Goal: Information Seeking & Learning: Learn about a topic

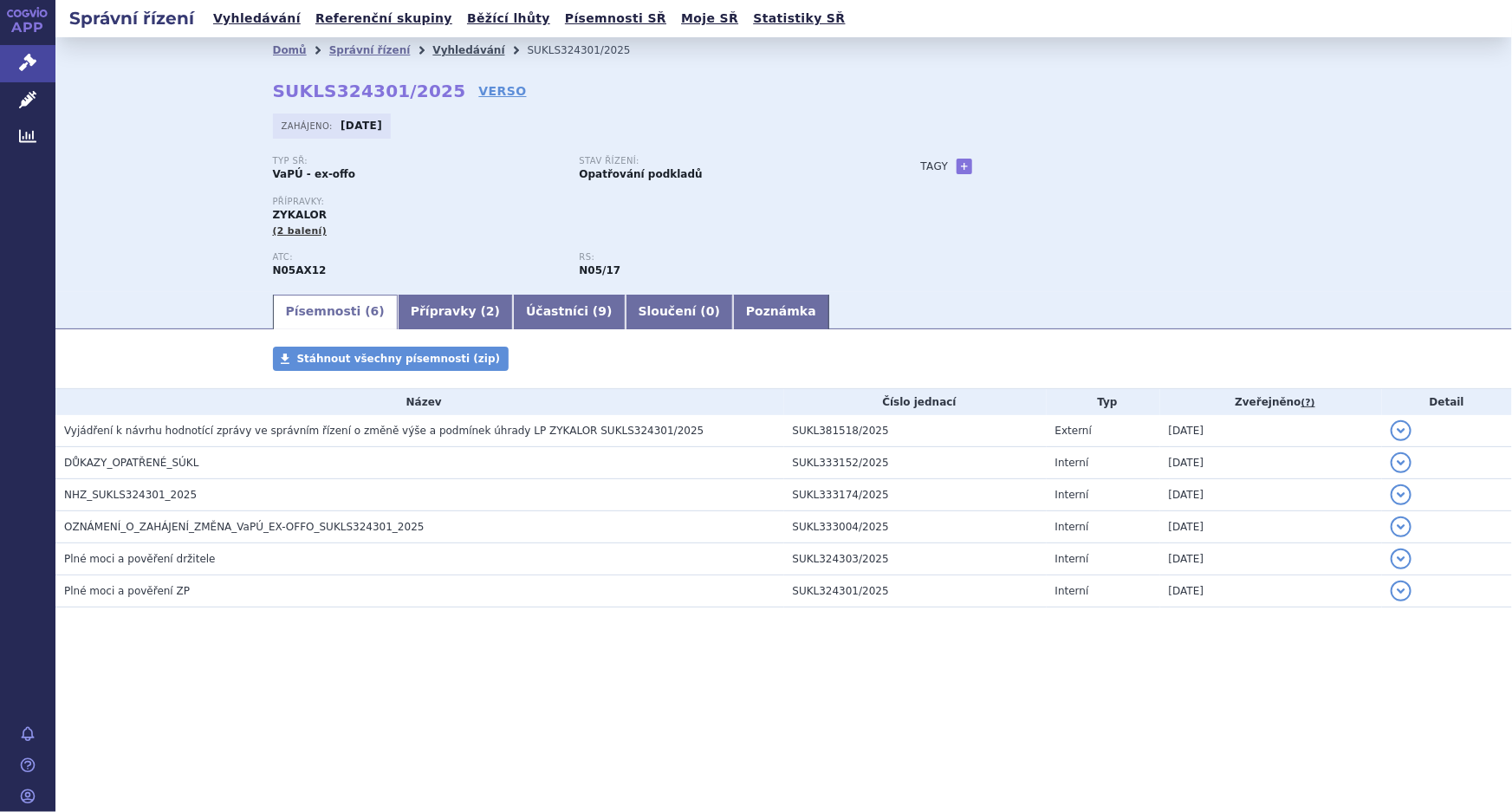
click at [448, 45] on link "Vyhledávání" at bounding box center [468, 50] width 72 height 13
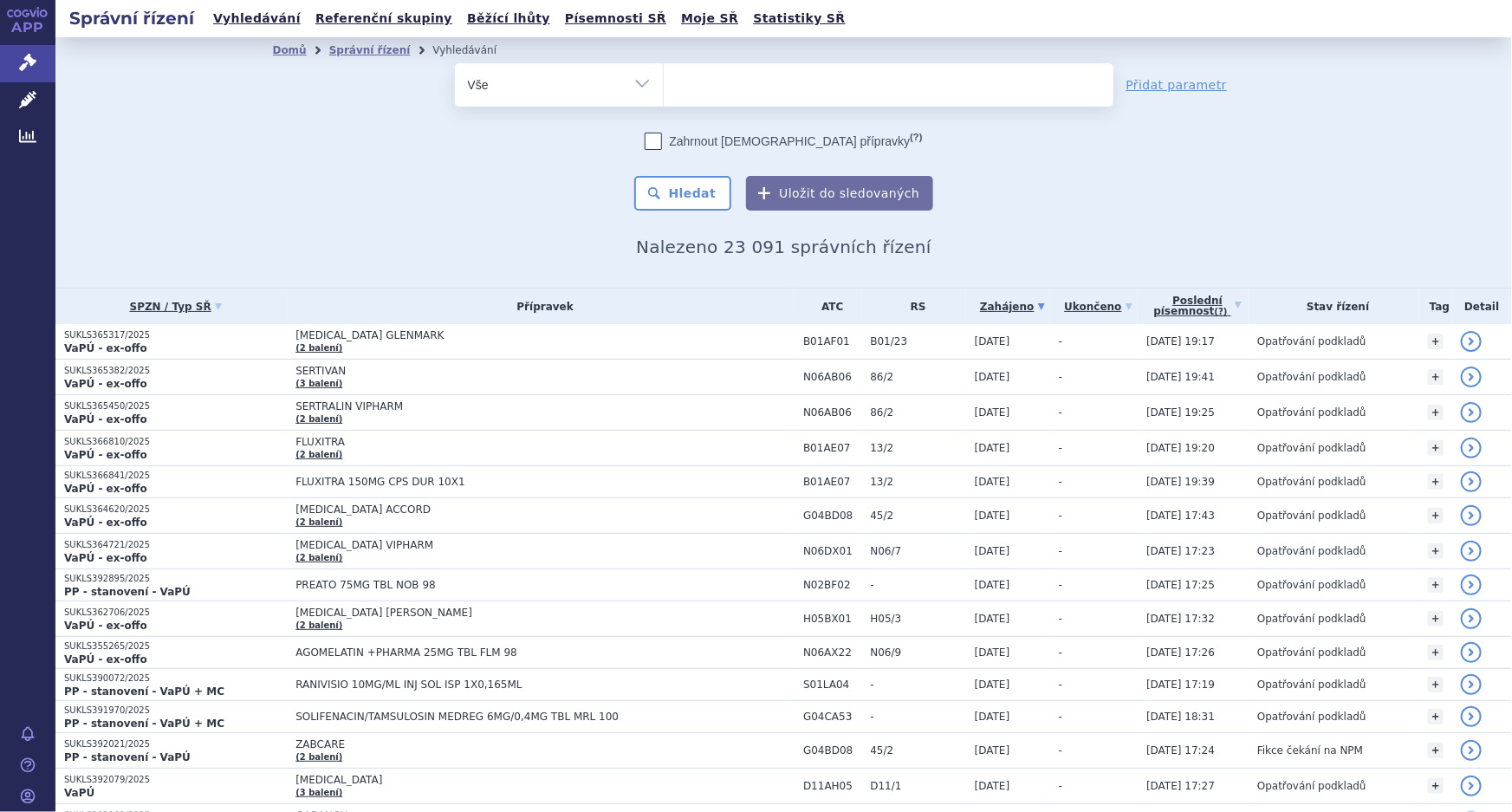
click at [697, 86] on ul at bounding box center [889, 81] width 450 height 37
click at [664, 86] on select at bounding box center [663, 83] width 1 height 44
paste input "S01LA05"
type input "S01LA05"
select select "S01LA05"
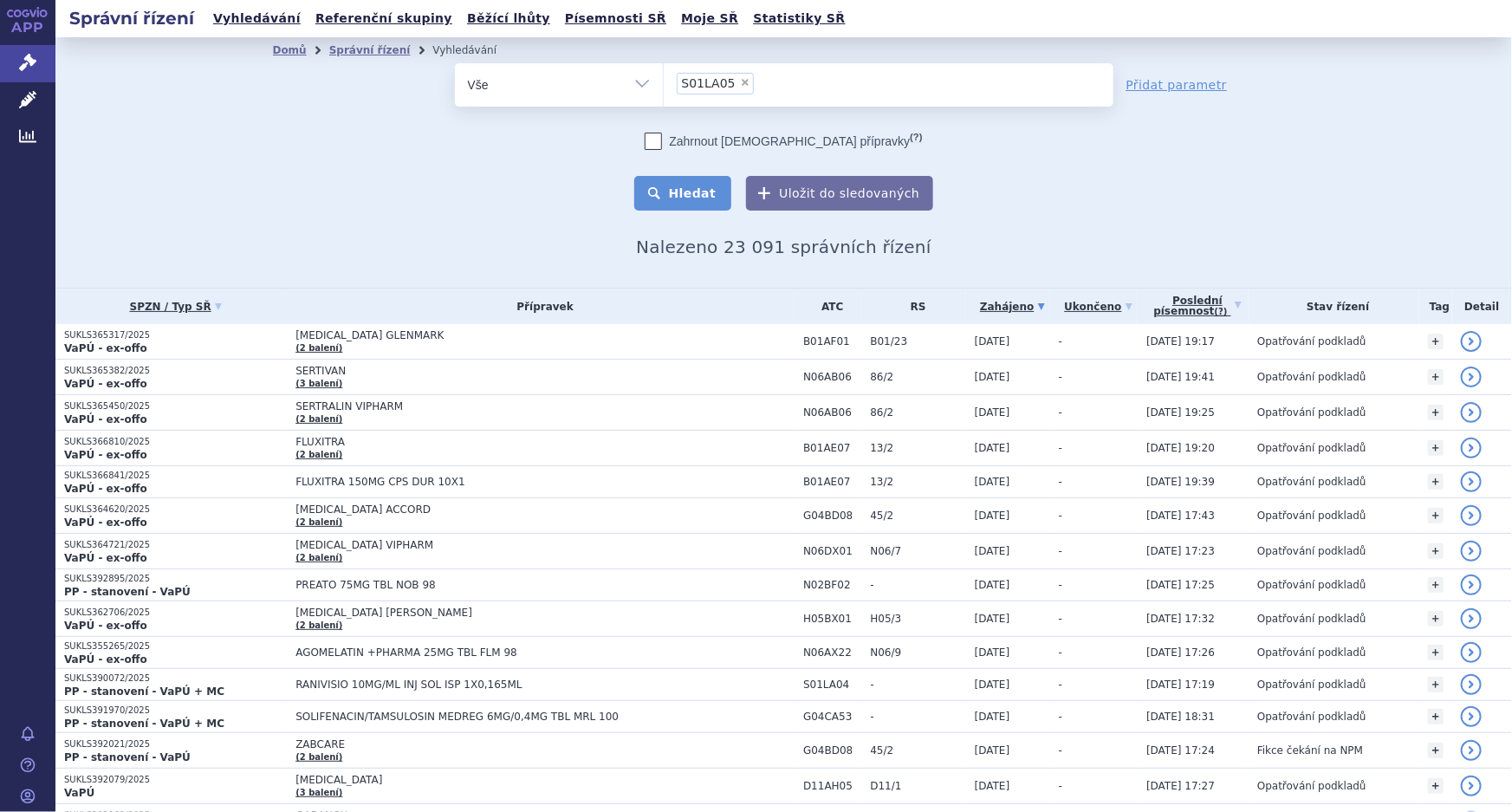
click at [682, 184] on button "Hledat" at bounding box center [683, 193] width 98 height 35
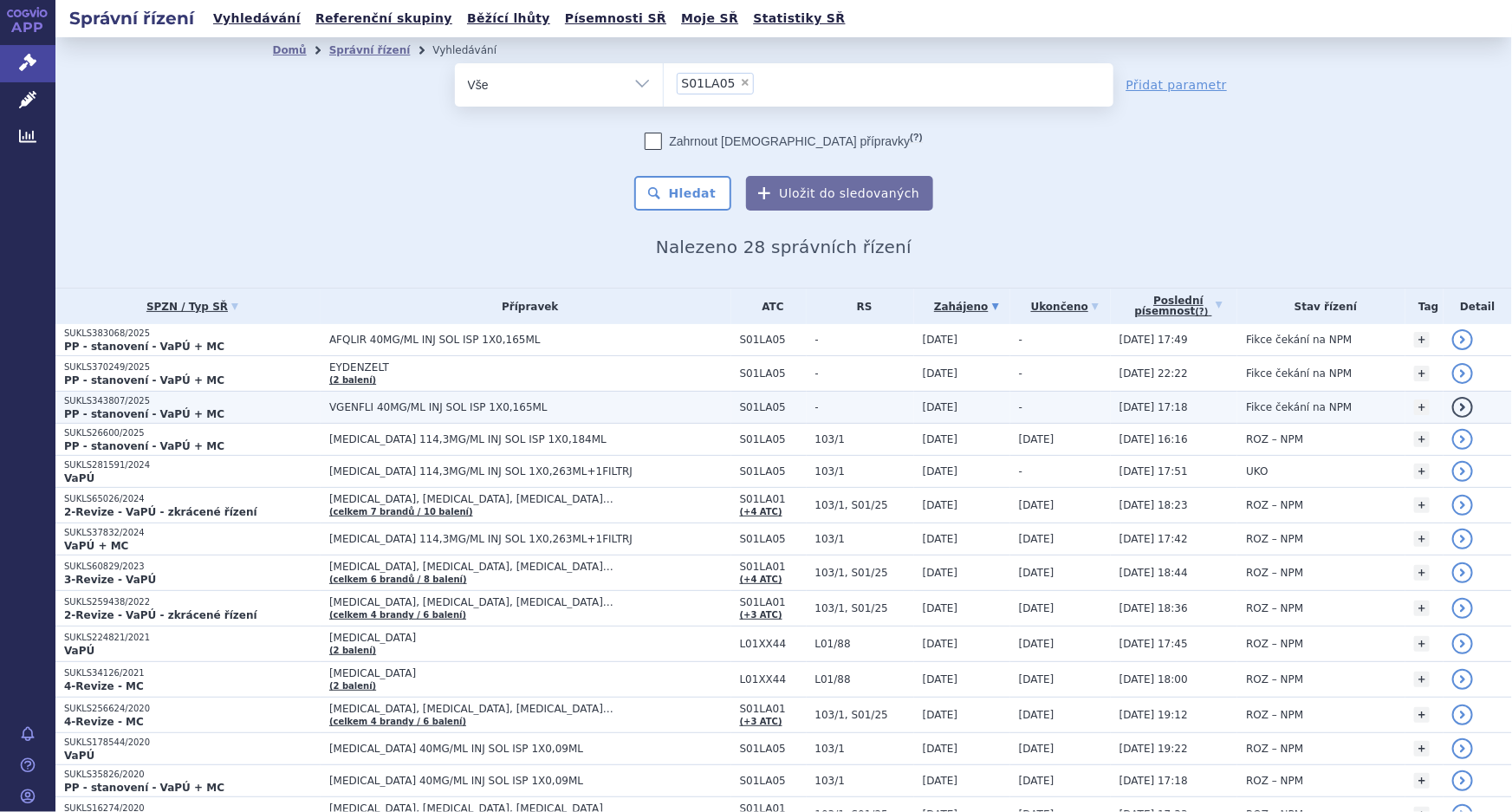
click at [923, 403] on span "[DATE]" at bounding box center [941, 407] width 36 height 13
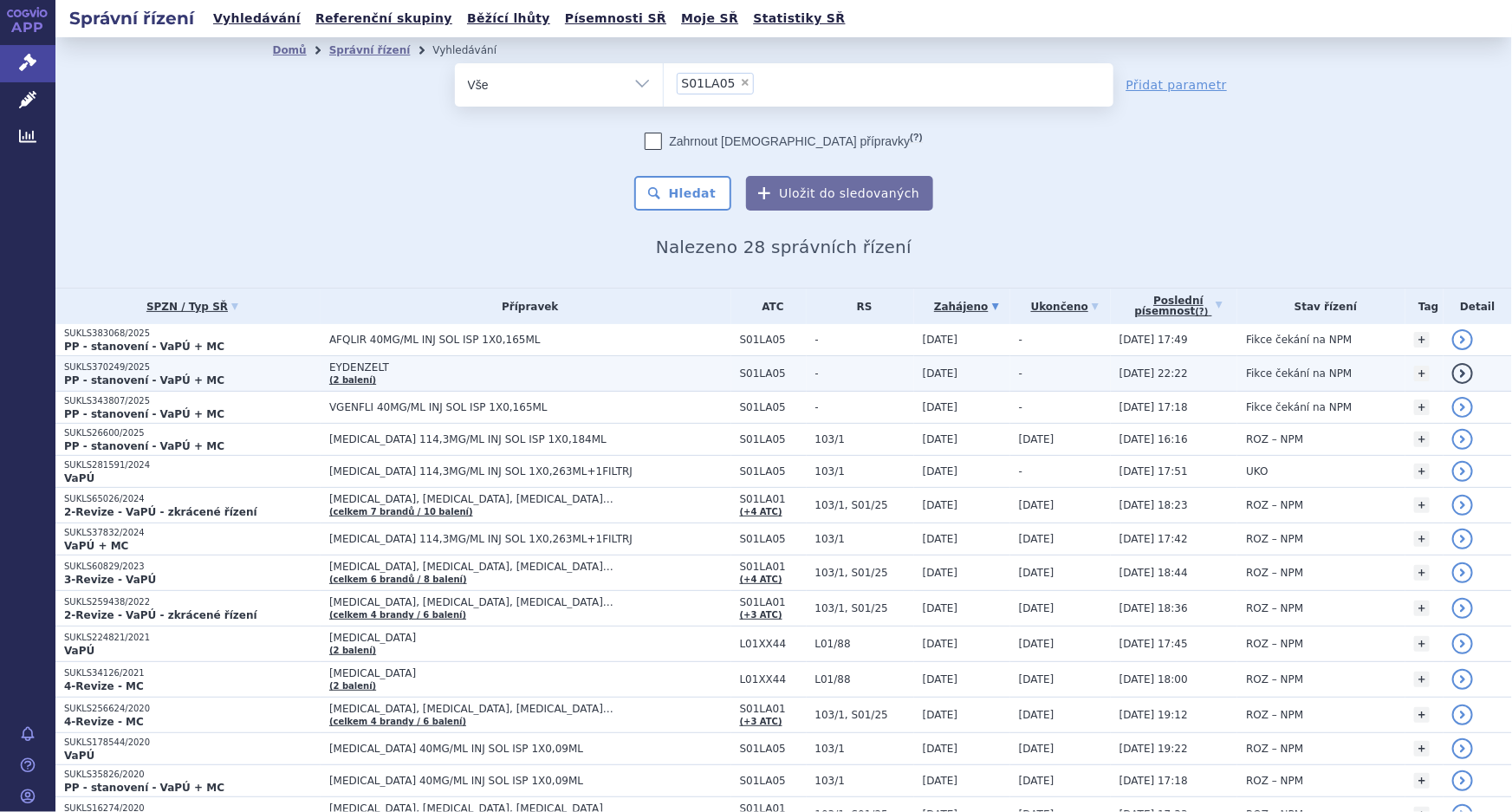
click at [380, 365] on span "EYDENZELT" at bounding box center [531, 368] width 402 height 13
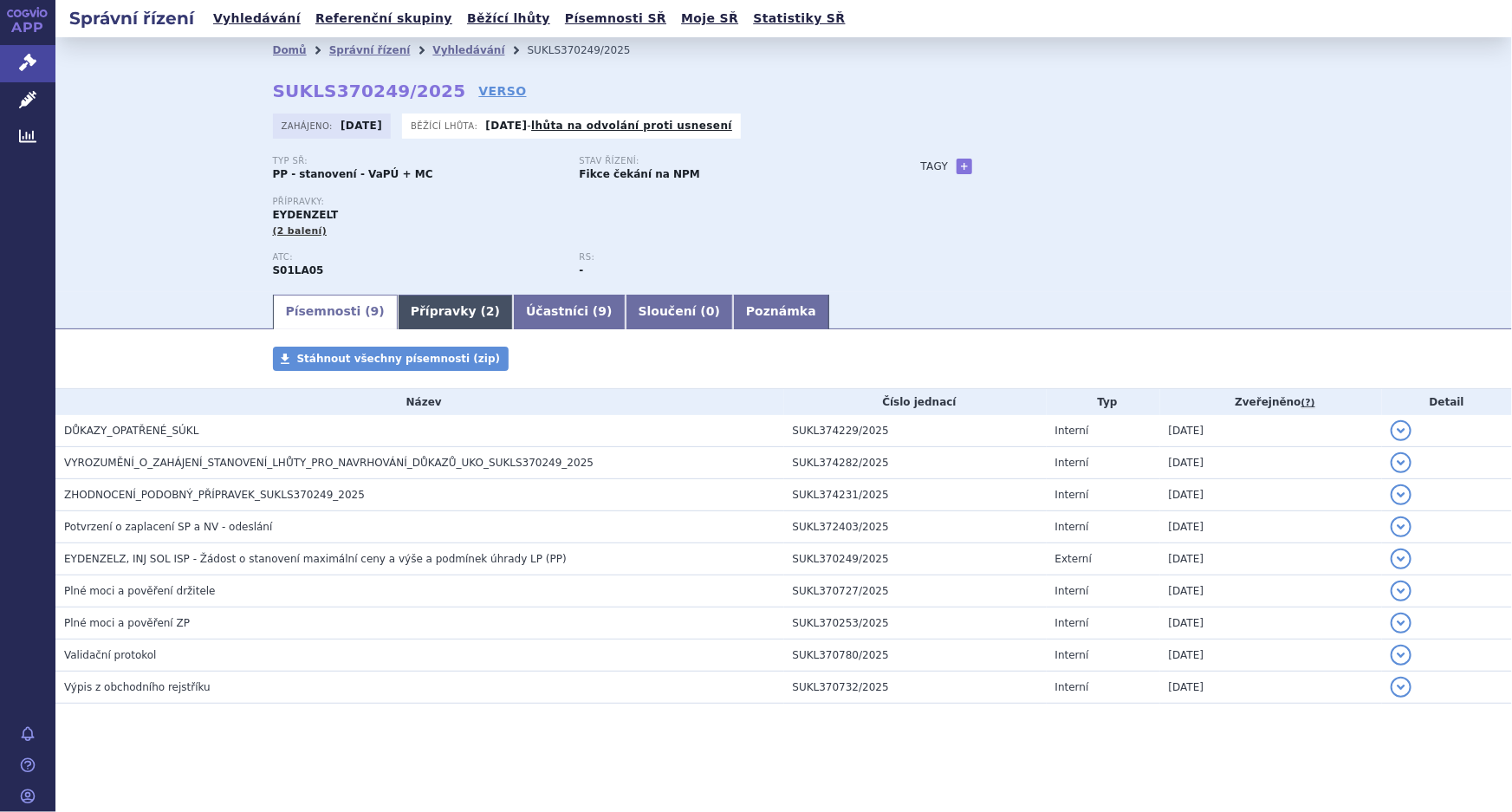
click at [426, 305] on link "Přípravky ( 2 )" at bounding box center [455, 312] width 115 height 35
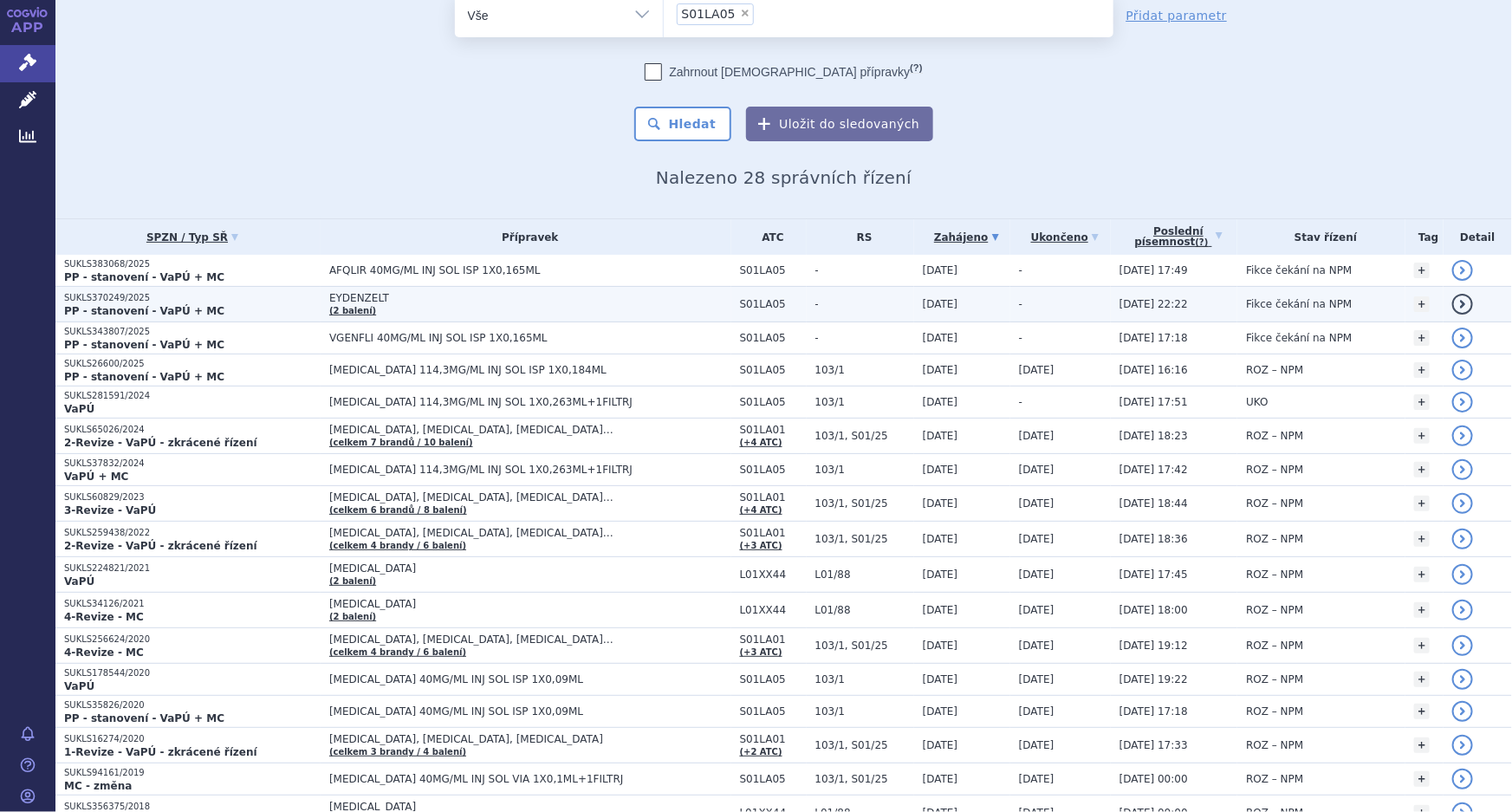
scroll to position [55, 0]
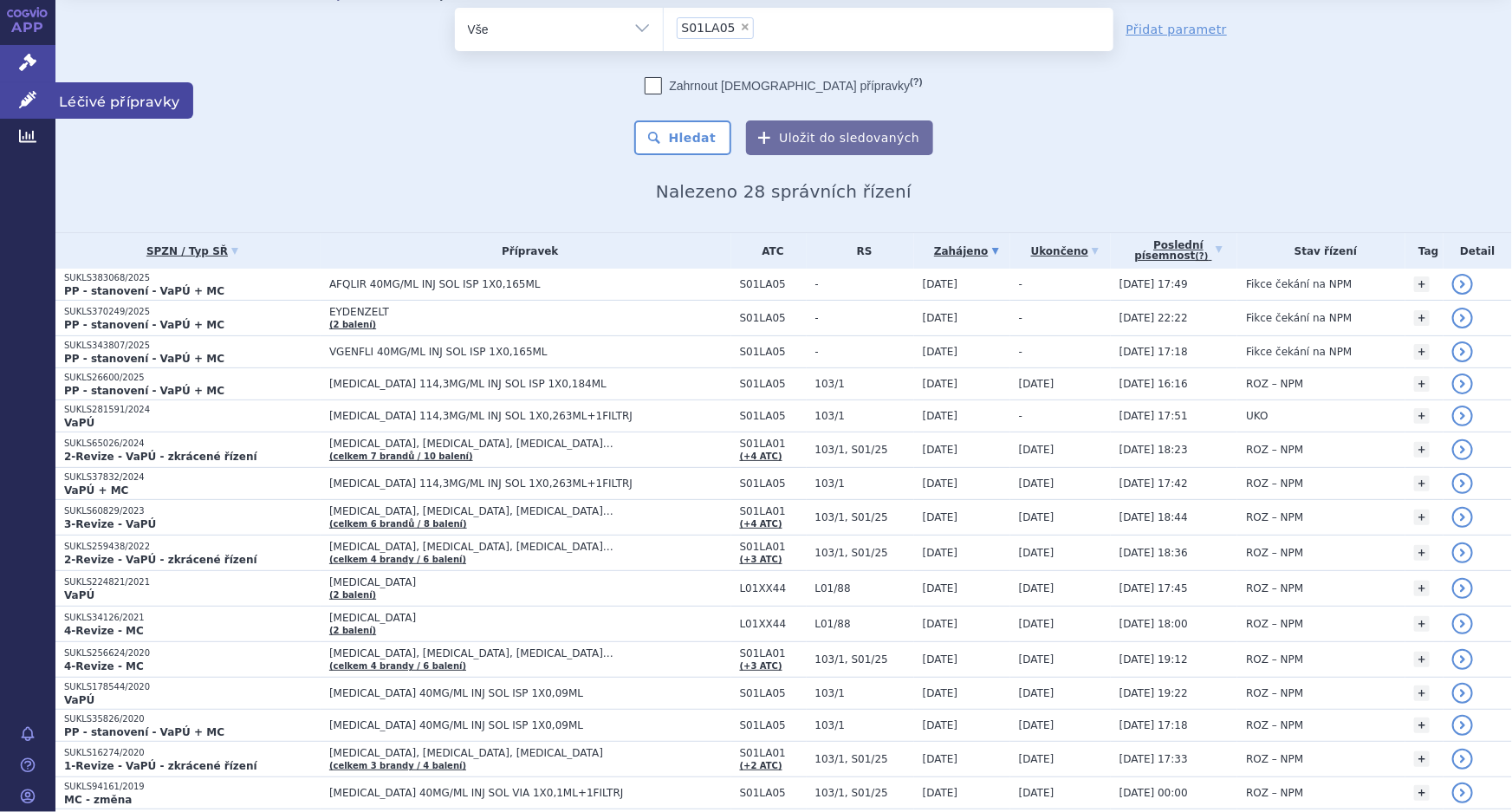
click at [108, 89] on span "Léčivé přípravky" at bounding box center [124, 101] width 138 height 37
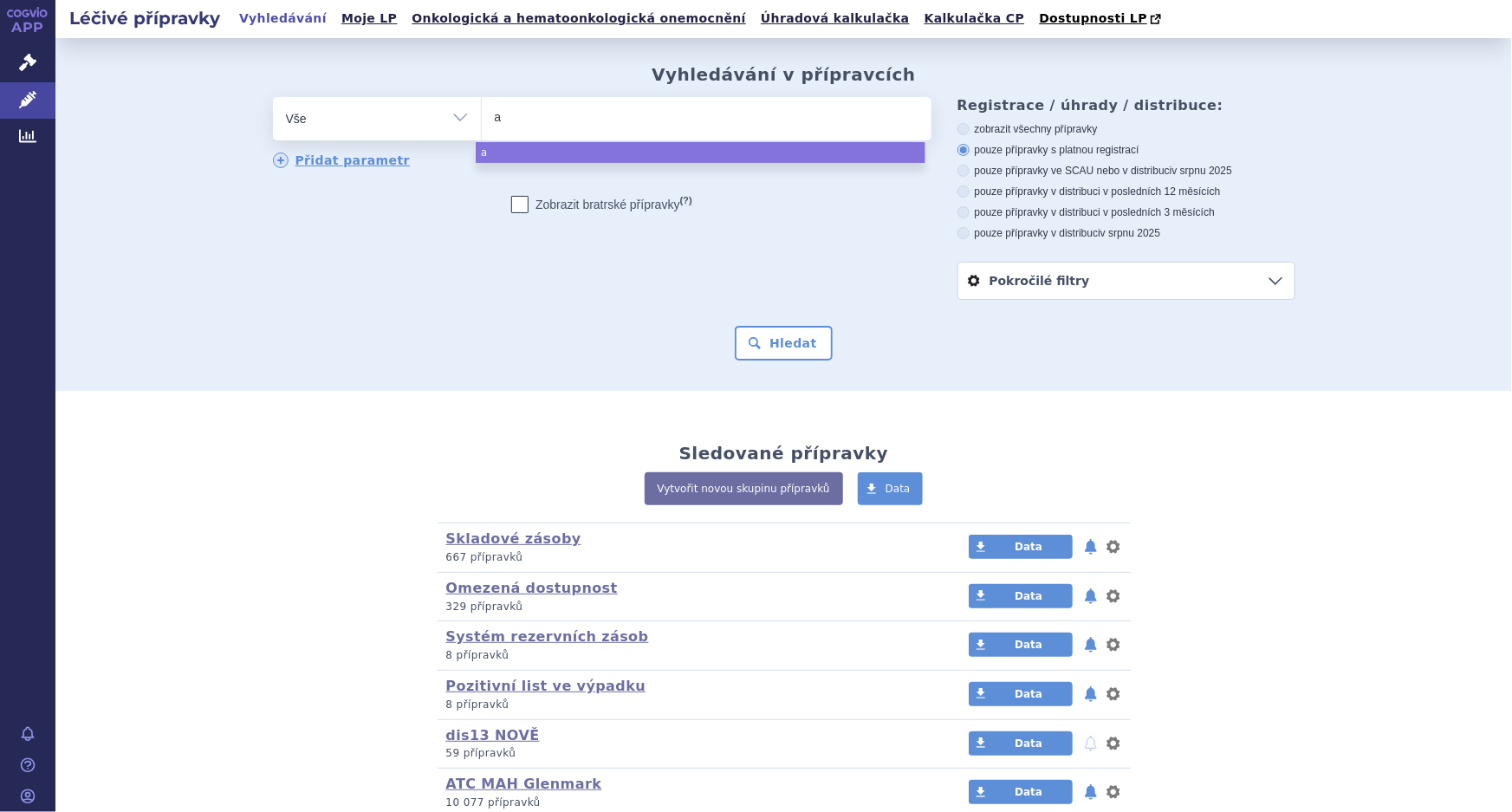
type input "af"
type input "afl"
type input "afli"
type input "aflib"
type input "aflibe"
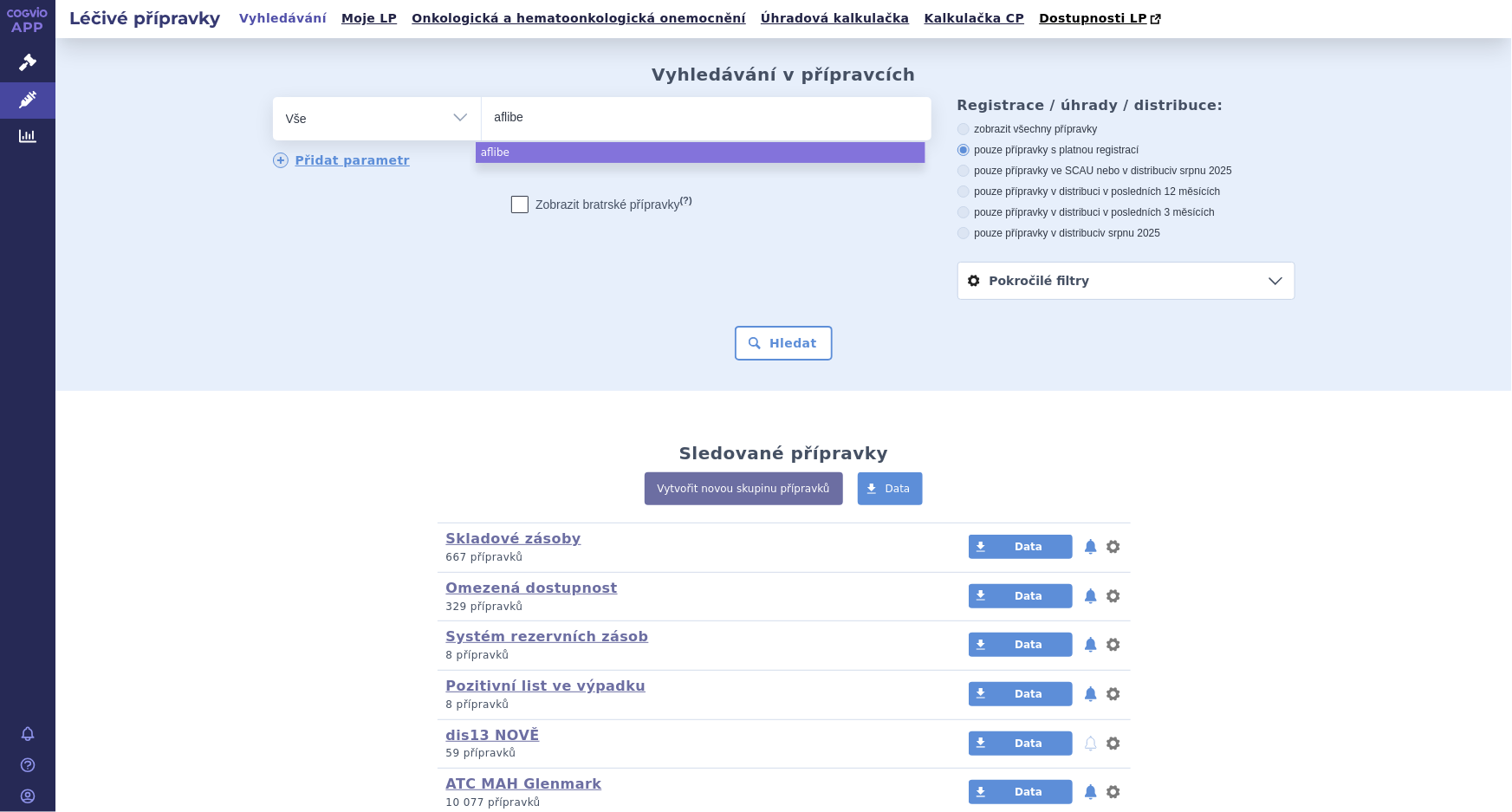
type input "afliber"
type input "afliberc"
type input "afliberce"
type input "[MEDICAL_DATA]"
select select "[MEDICAL_DATA]"
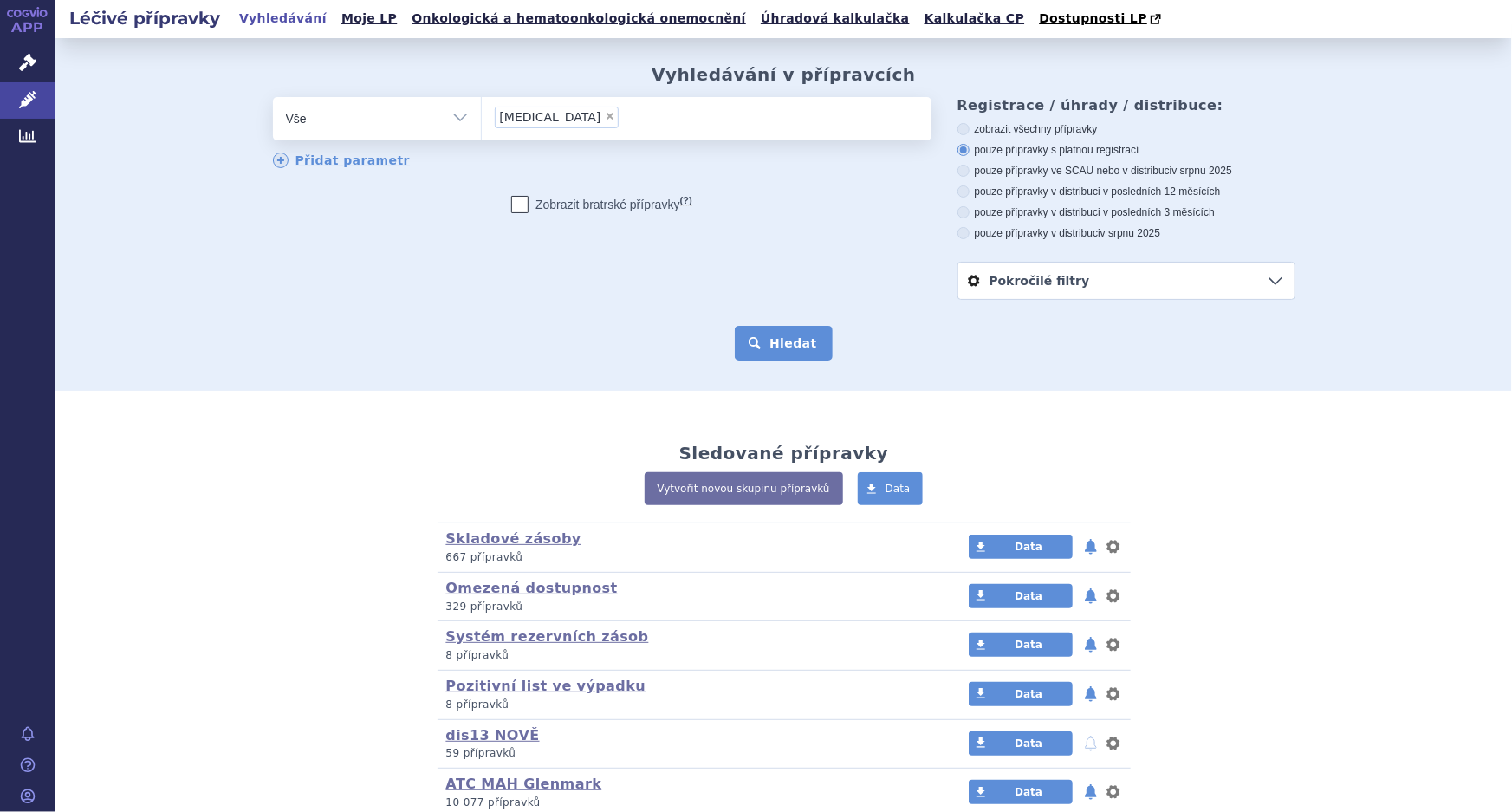
click at [781, 332] on button "Hledat" at bounding box center [784, 343] width 98 height 35
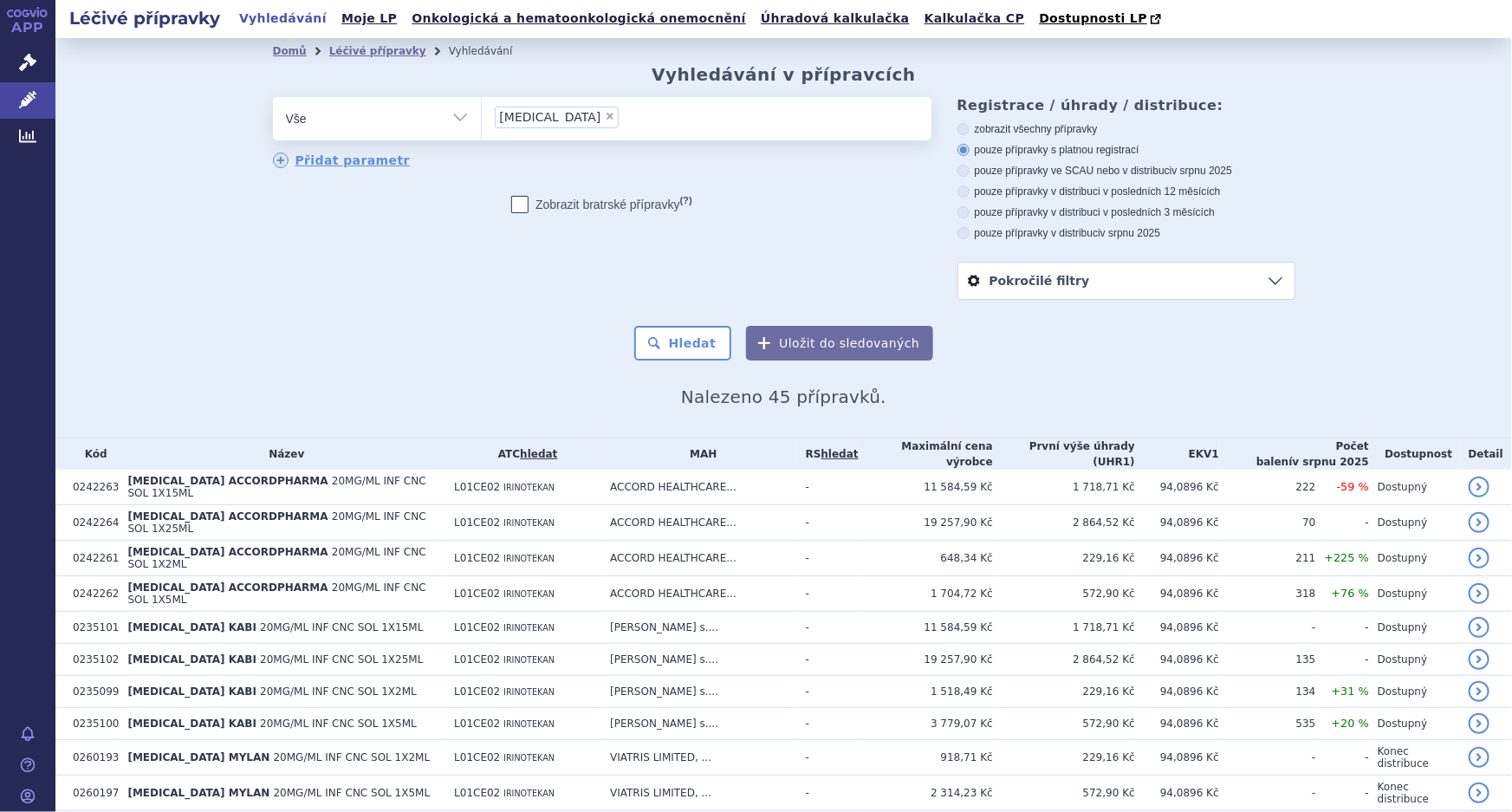
click at [1075, 174] on label "pouze přípravky ve SCAU nebo v distribuci v srpnu 2025" at bounding box center [1126, 171] width 338 height 14
click at [971, 174] on input "pouze přípravky ve SCAU nebo v distribuci v srpnu 2025" at bounding box center [965, 173] width 12 height 12
radio input "true"
click at [698, 350] on button "Hledat" at bounding box center [683, 343] width 98 height 35
click at [605, 115] on span "×" at bounding box center [610, 115] width 11 height 11
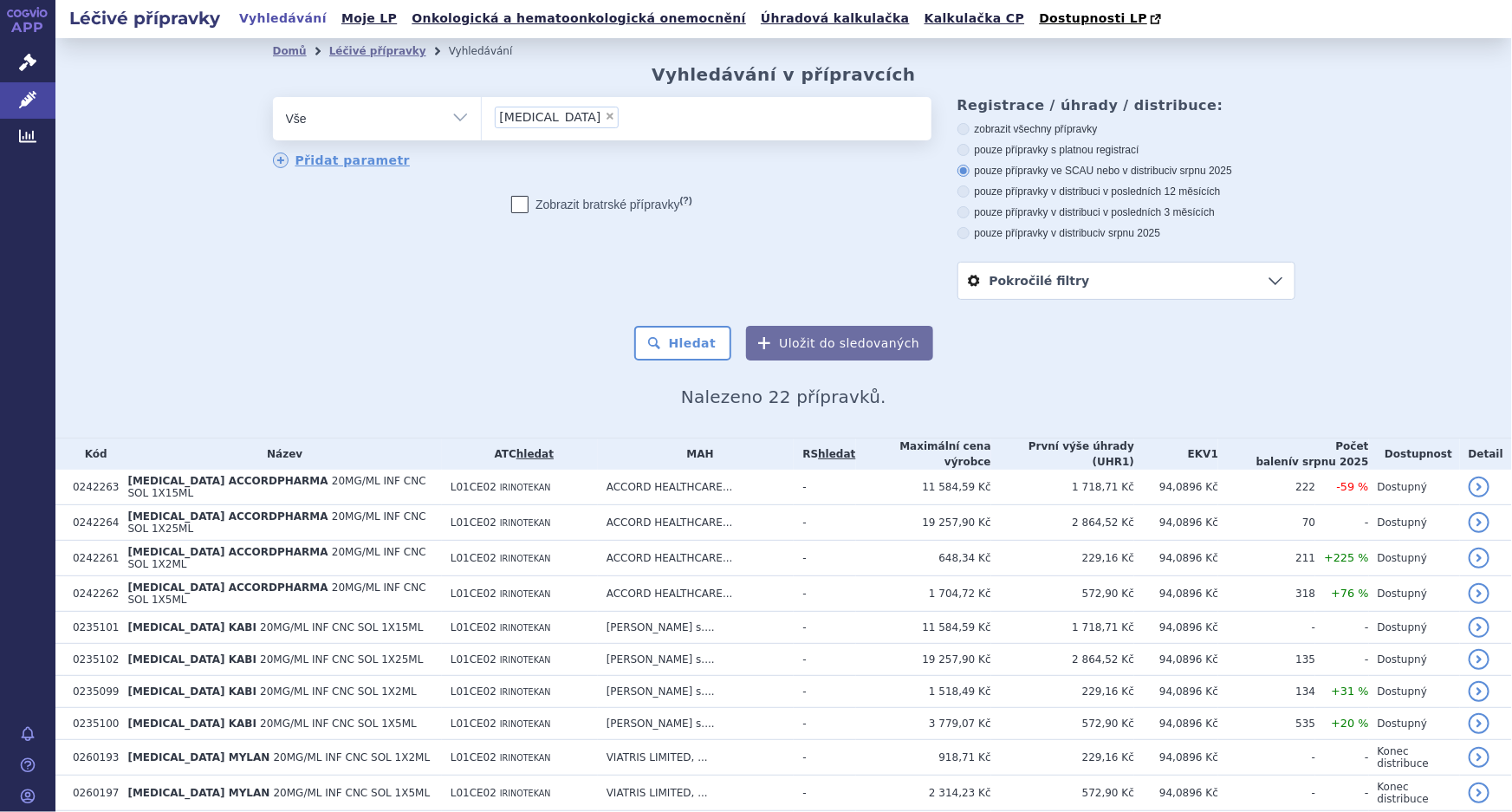
click at [482, 115] on select "aflibercept" at bounding box center [481, 117] width 1 height 44
select select
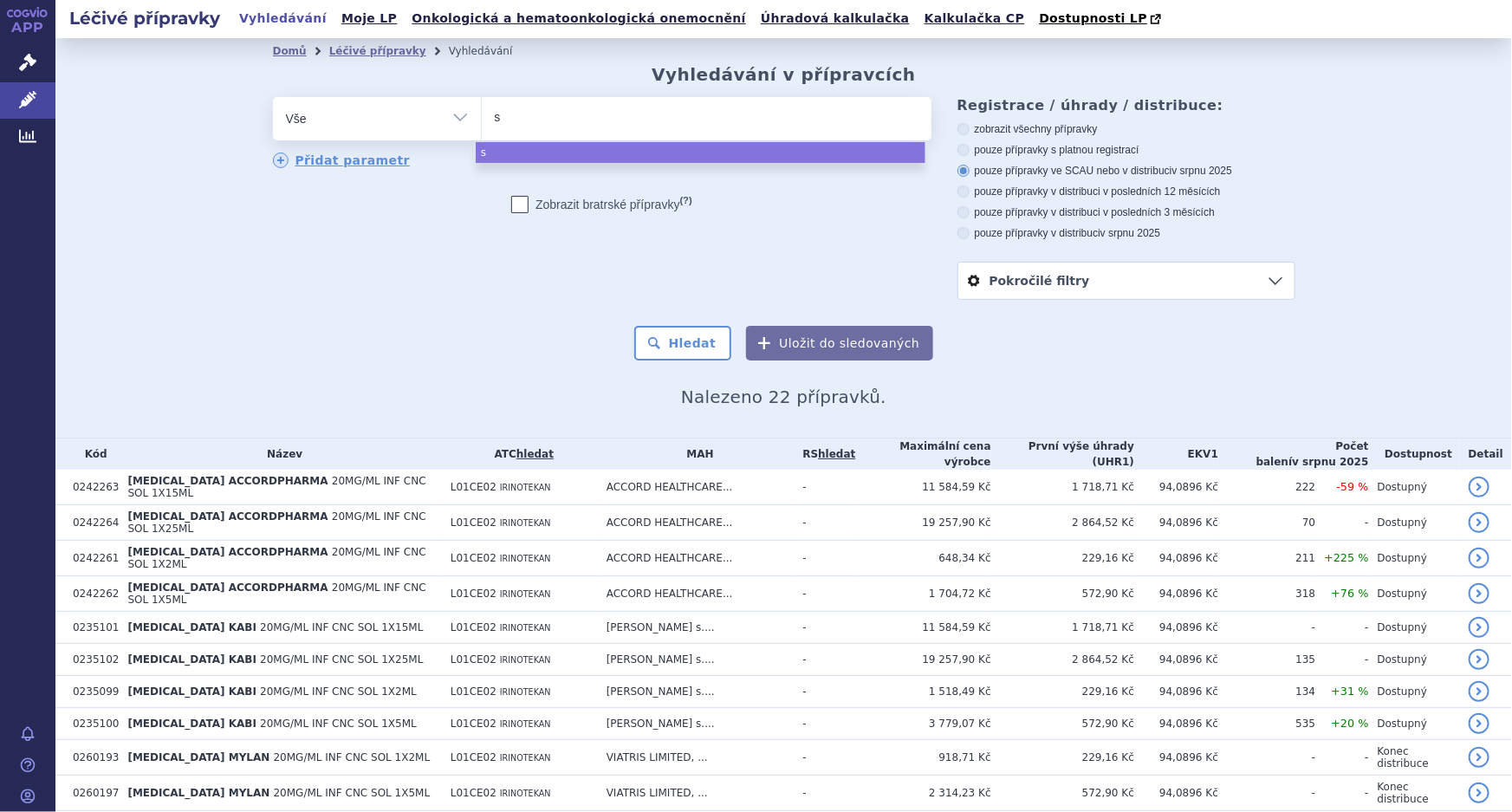
type input "s0"
type input "s01"
type input "s01l"
type input "s01la"
type input "s01la0"
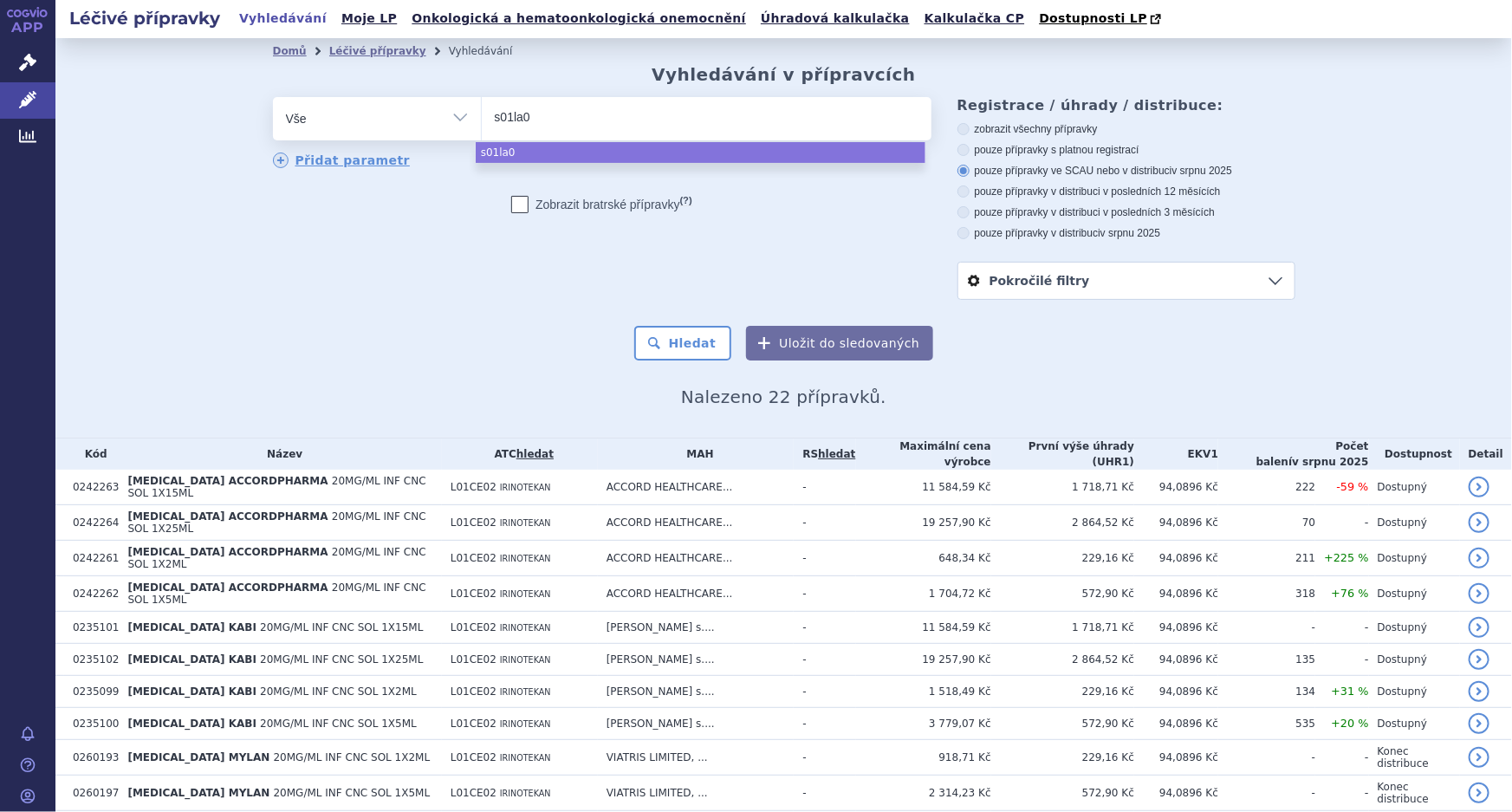
type input "s01la05"
select select "s01la05"
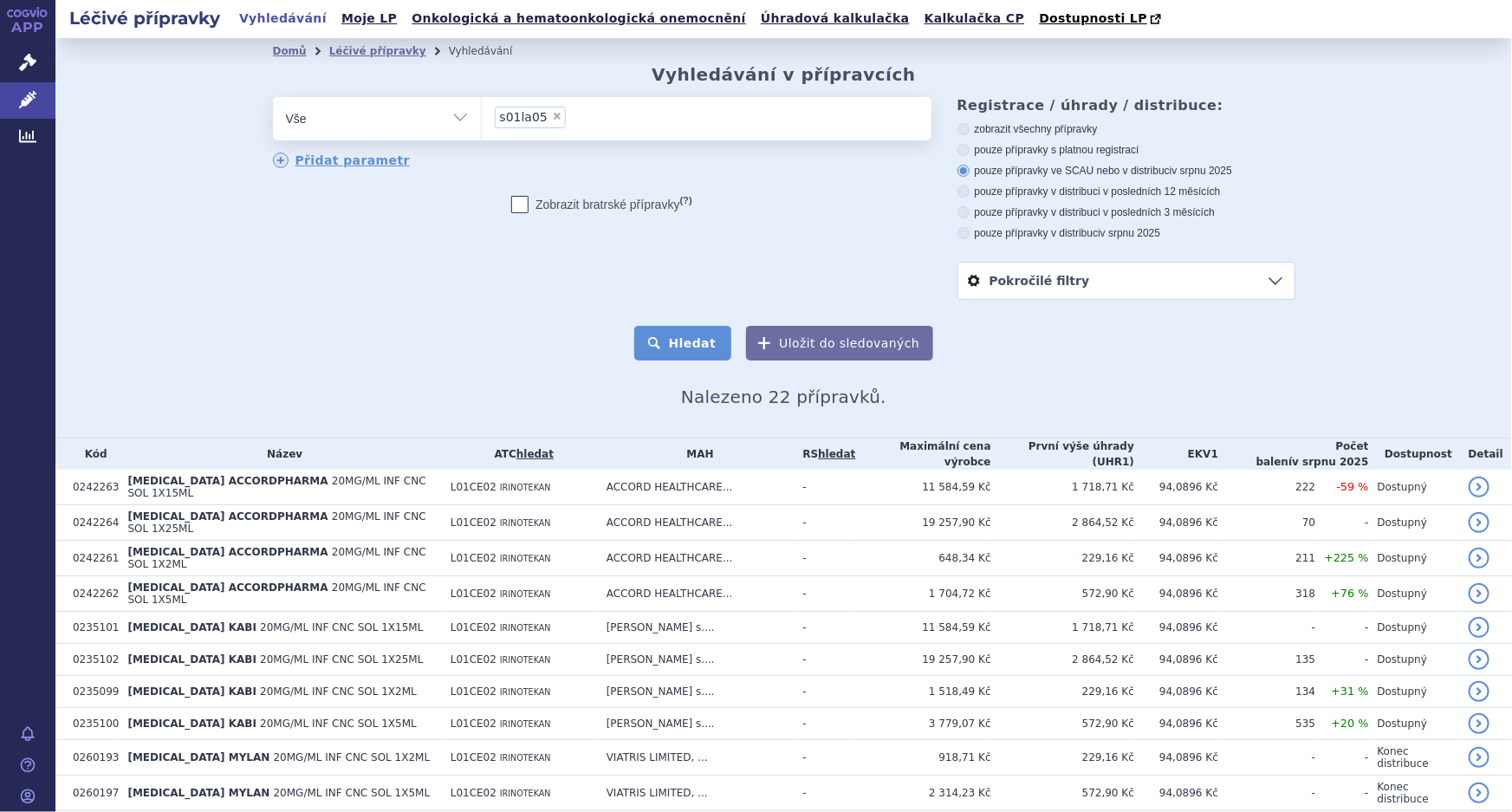
click at [699, 339] on button "Hledat" at bounding box center [683, 343] width 98 height 35
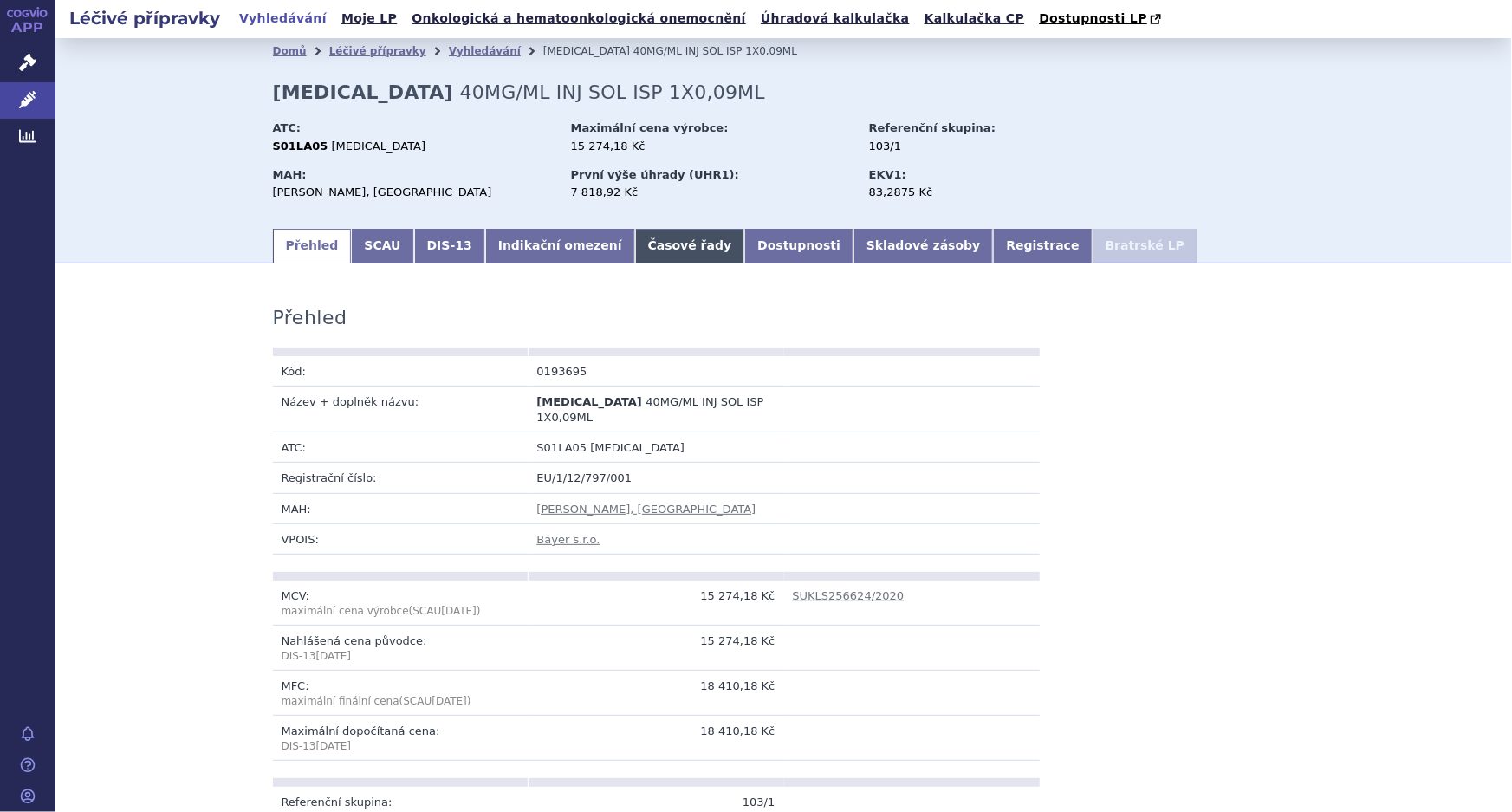
click at [636, 254] on link "Časové řady" at bounding box center [690, 246] width 110 height 35
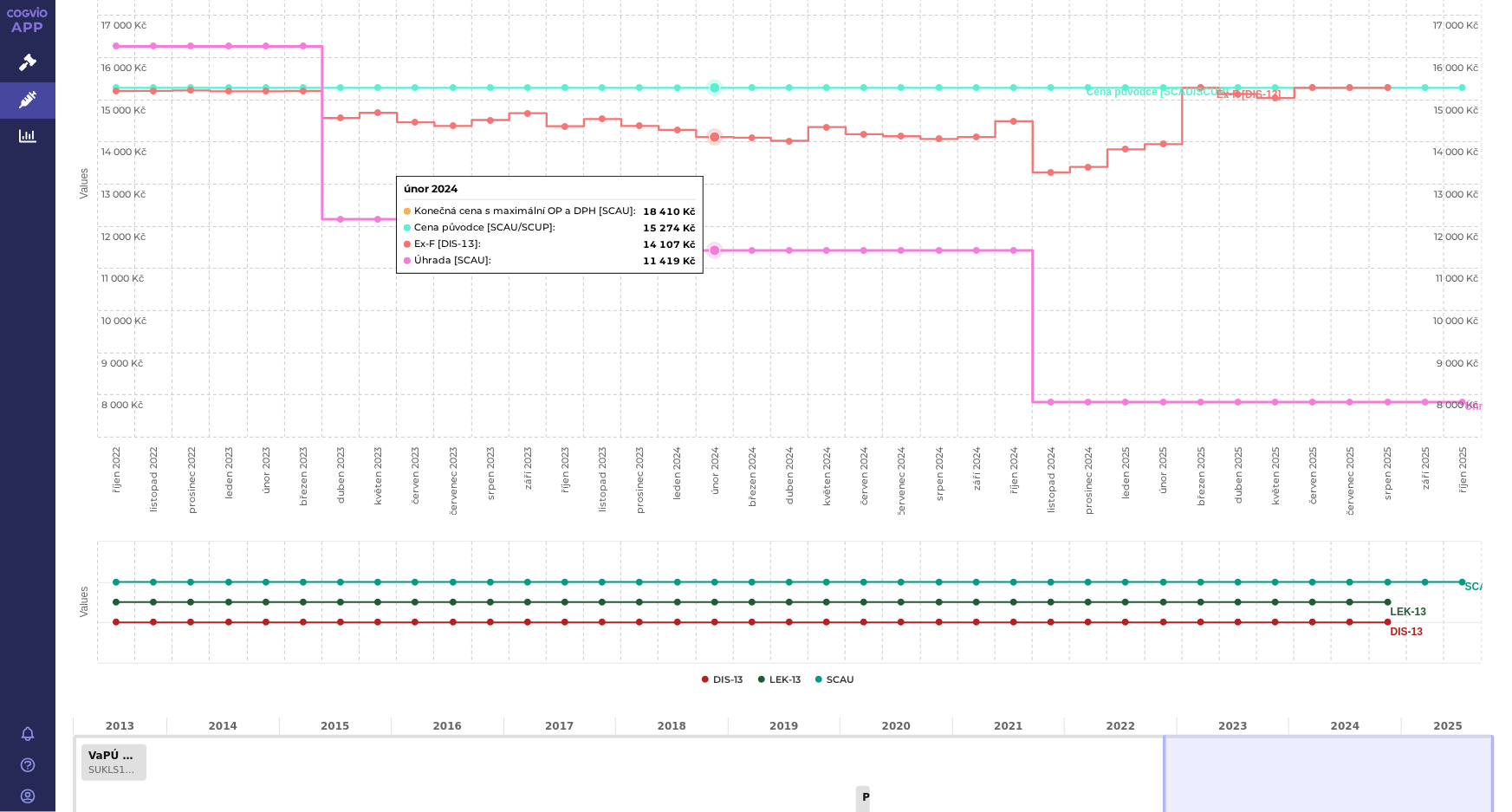
scroll to position [472, 0]
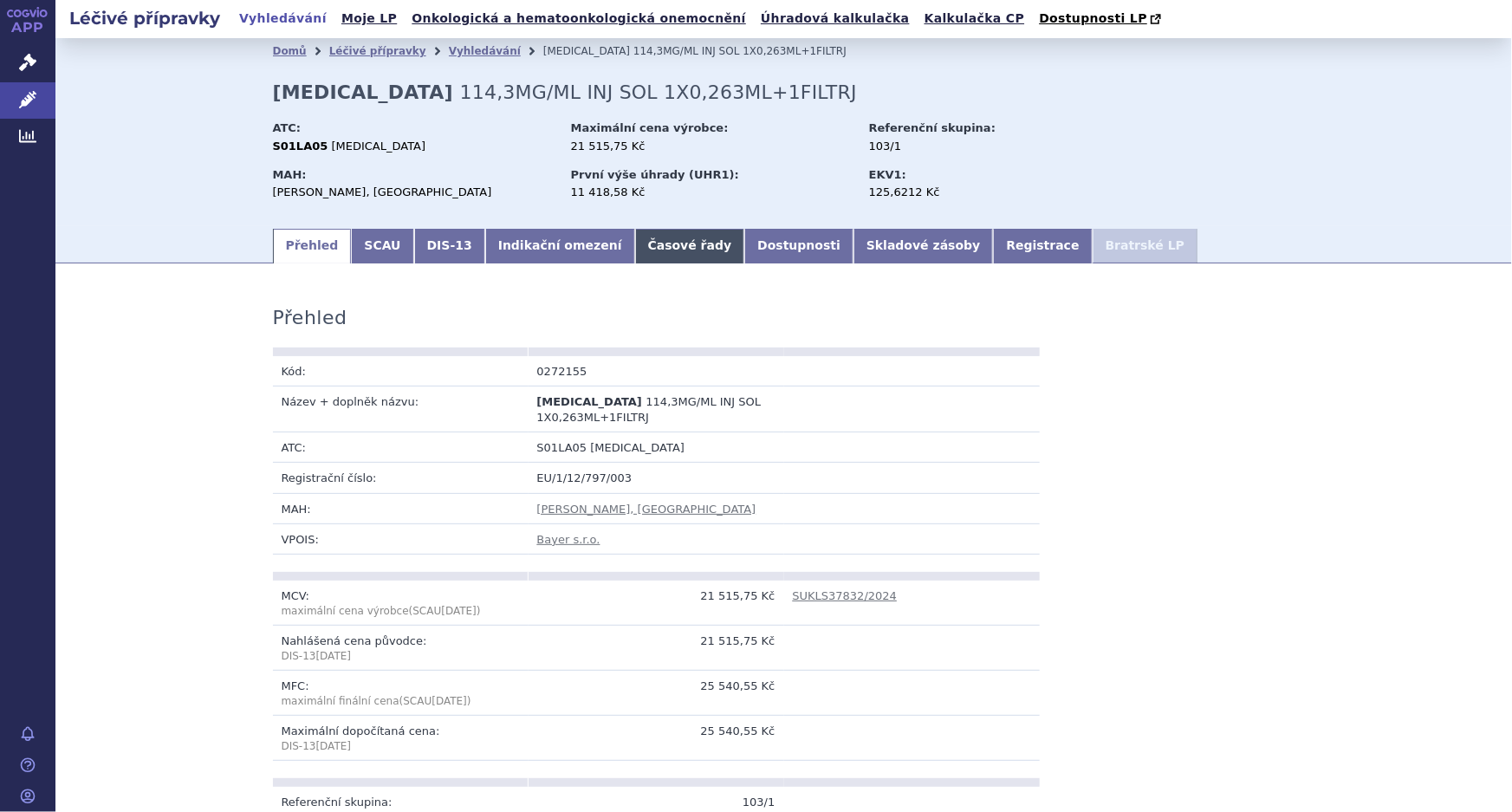
click at [645, 257] on link "Časové řady" at bounding box center [690, 246] width 110 height 35
click at [635, 248] on link "Časové řady" at bounding box center [690, 246] width 110 height 35
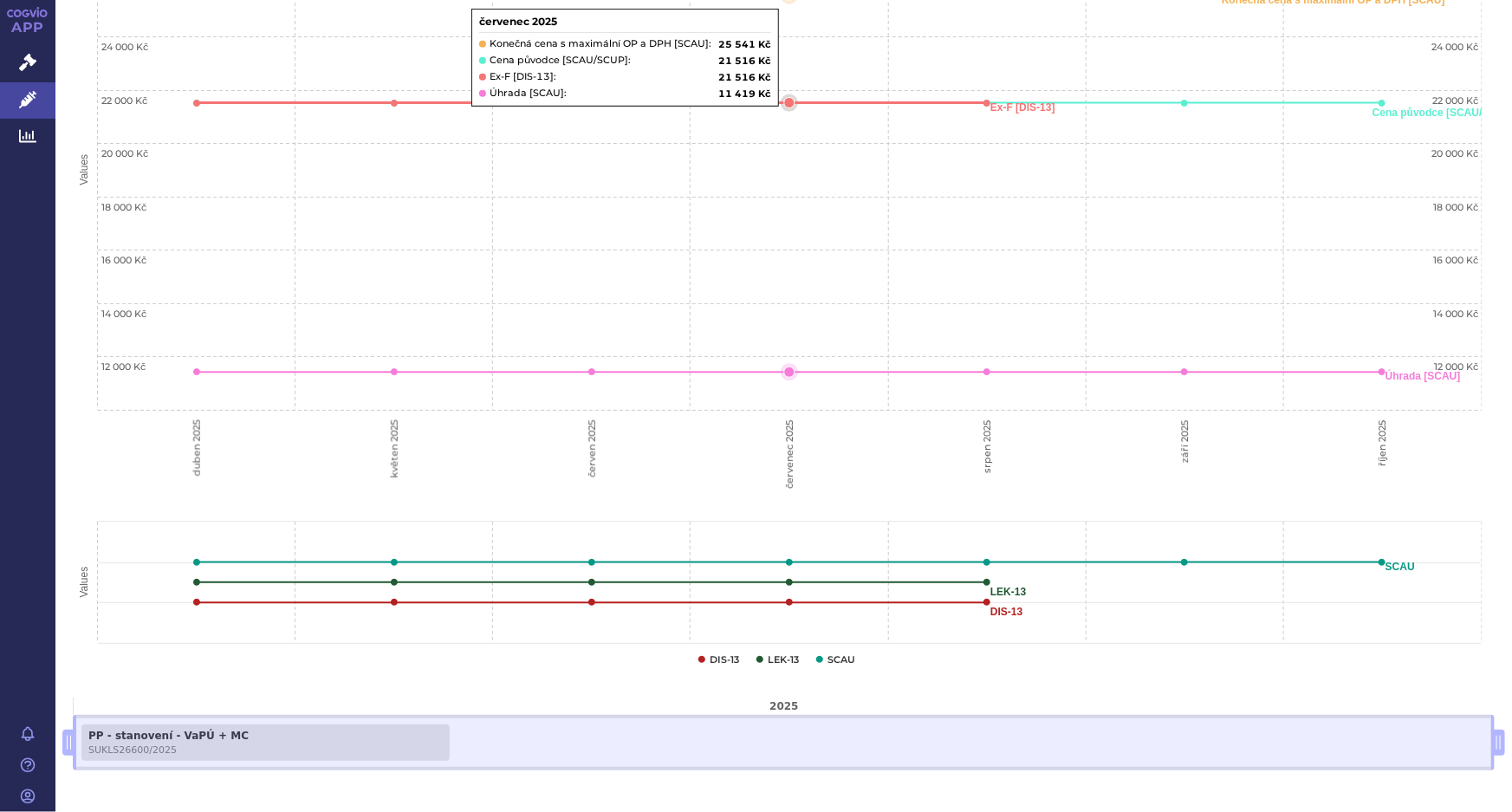
scroll to position [472, 0]
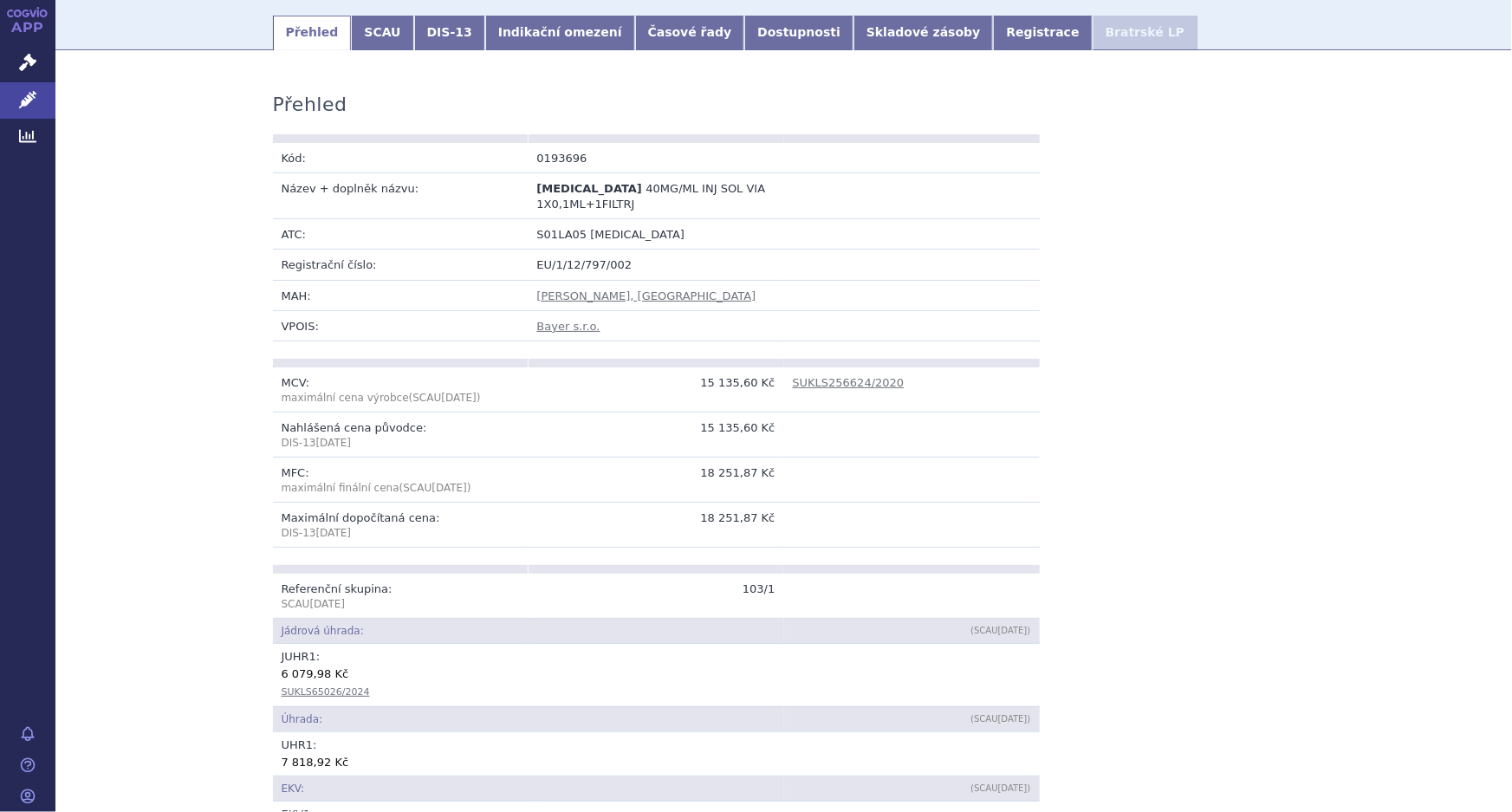
scroll to position [236, 0]
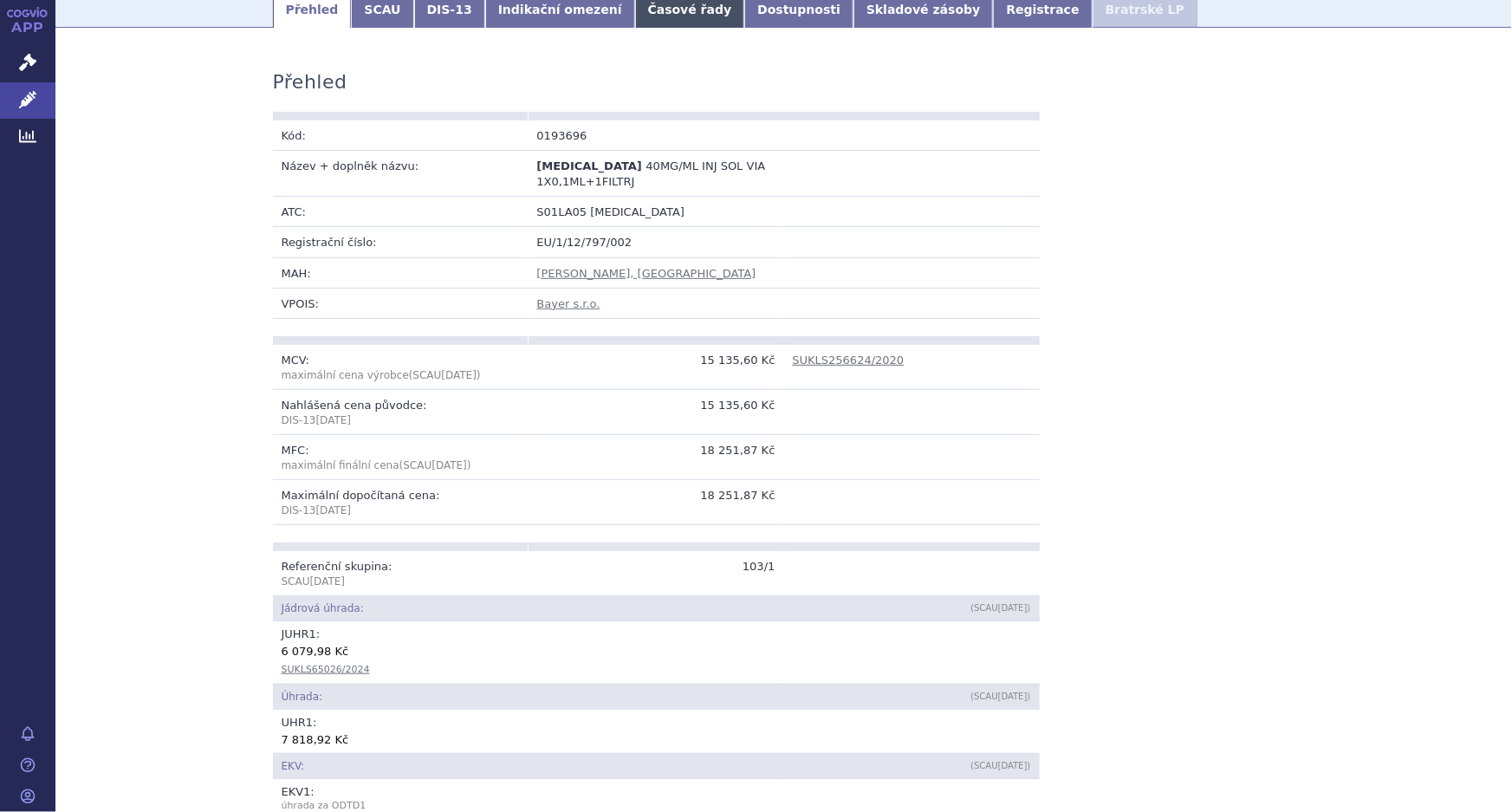
click at [636, 7] on link "Časové řady" at bounding box center [690, 11] width 110 height 35
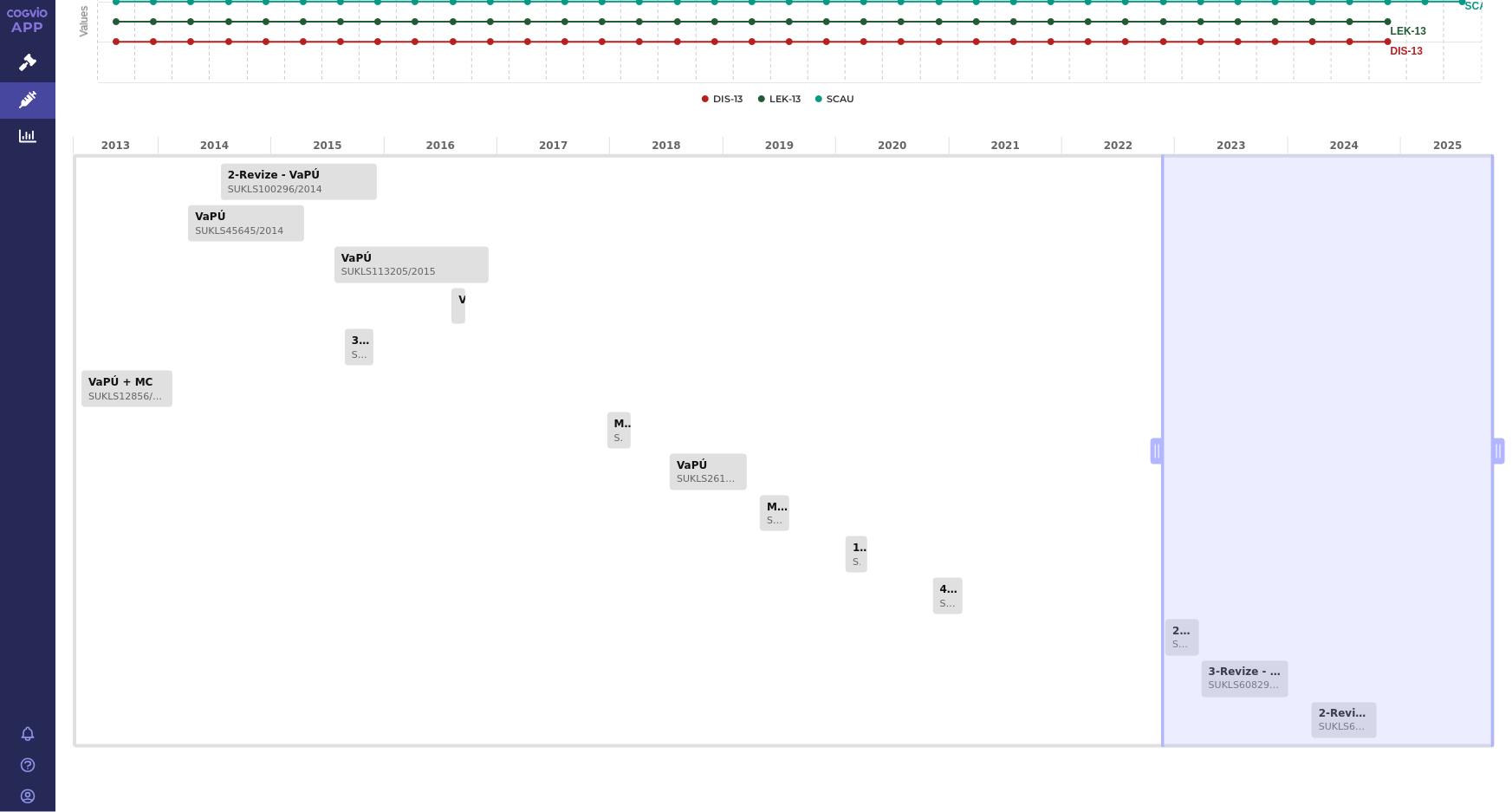
scroll to position [1063, 0]
